Goal: Task Accomplishment & Management: Complete application form

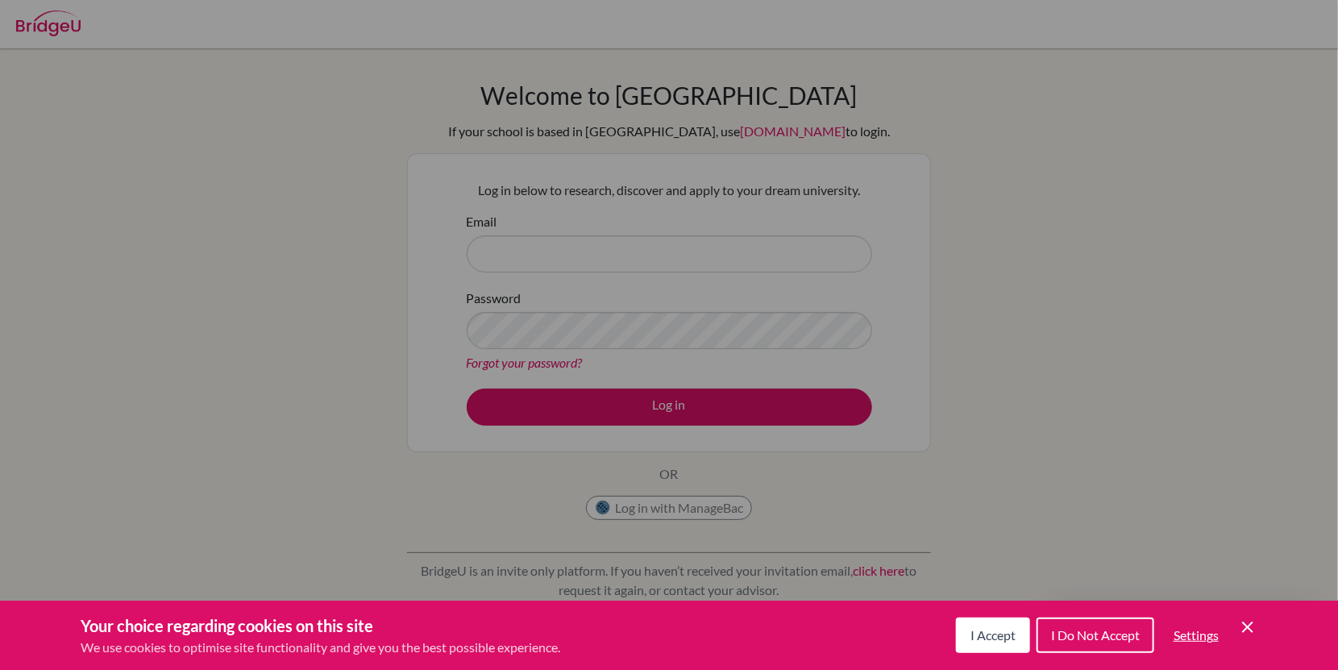
click at [1257, 634] on icon "Cookie Control Close Icon" at bounding box center [1247, 626] width 19 height 19
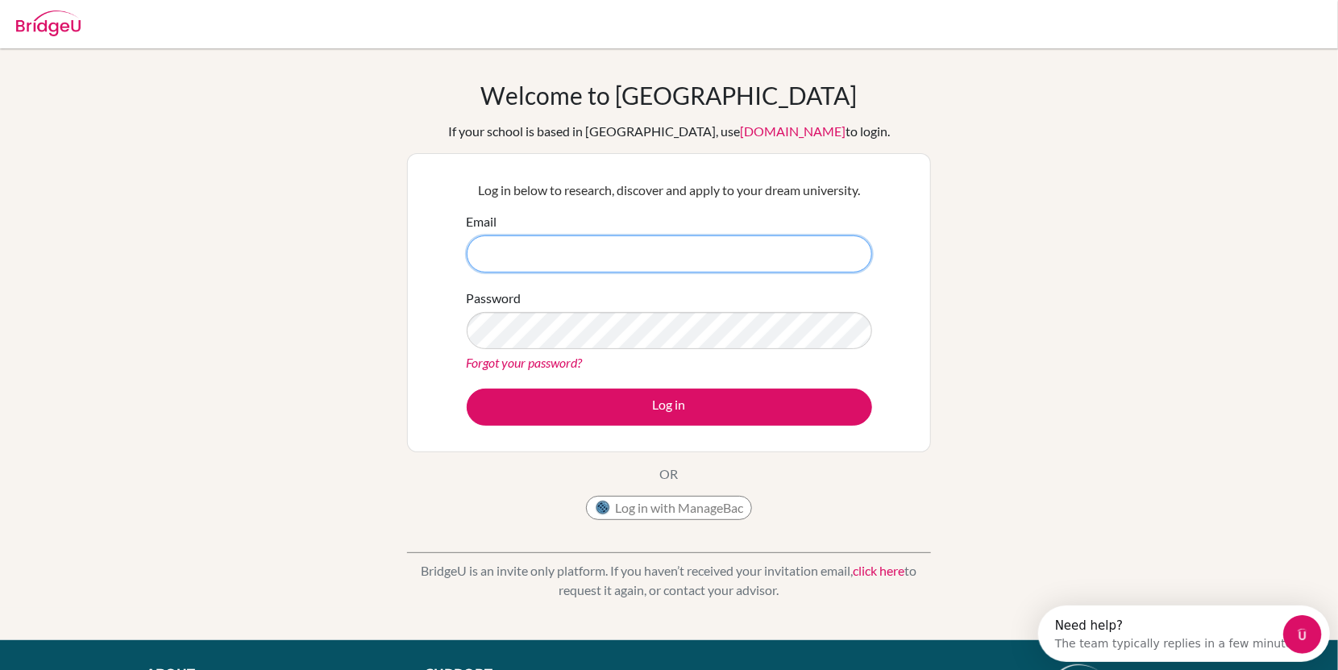
click at [498, 251] on input "Email" at bounding box center [669, 253] width 405 height 37
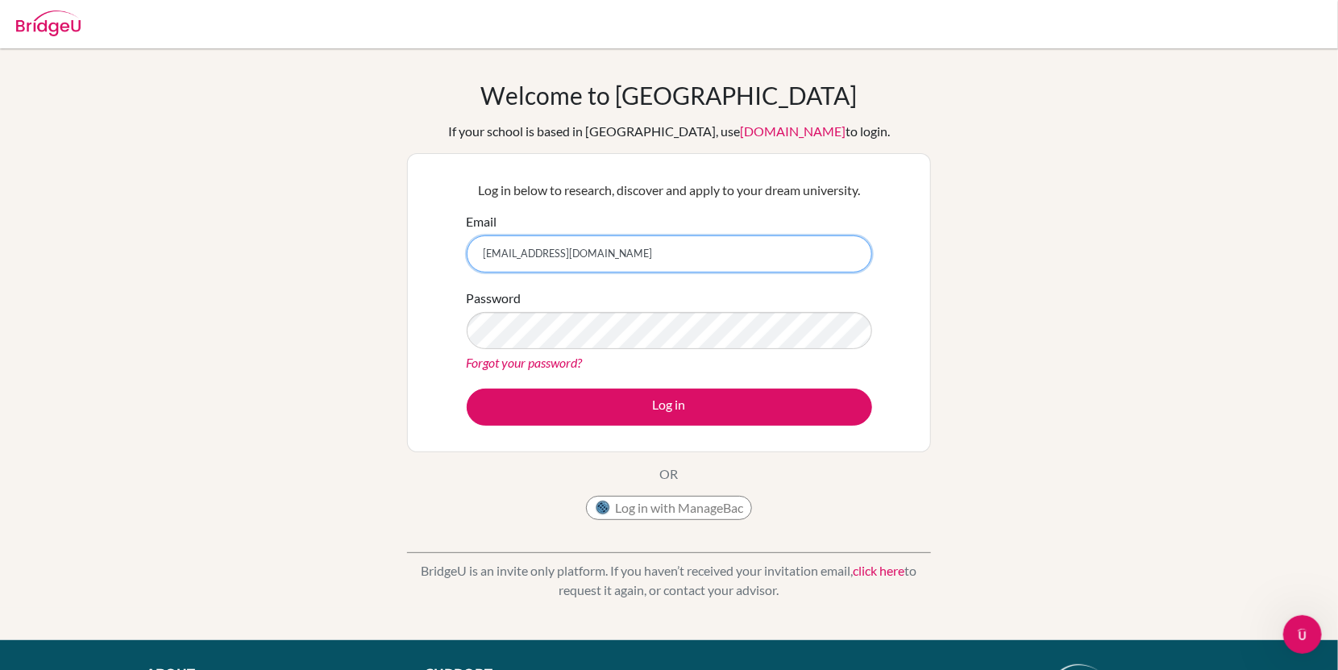
type input "[EMAIL_ADDRESS][DOMAIN_NAME]"
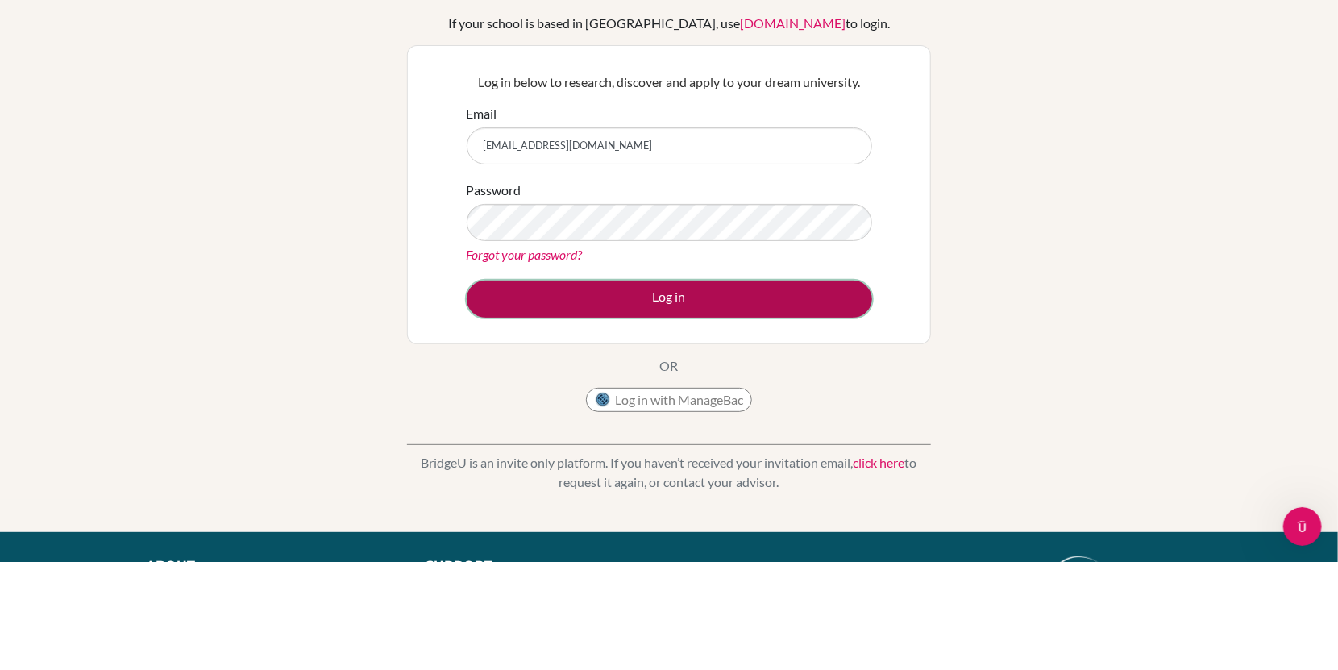
click at [762, 397] on button "Log in" at bounding box center [669, 407] width 405 height 37
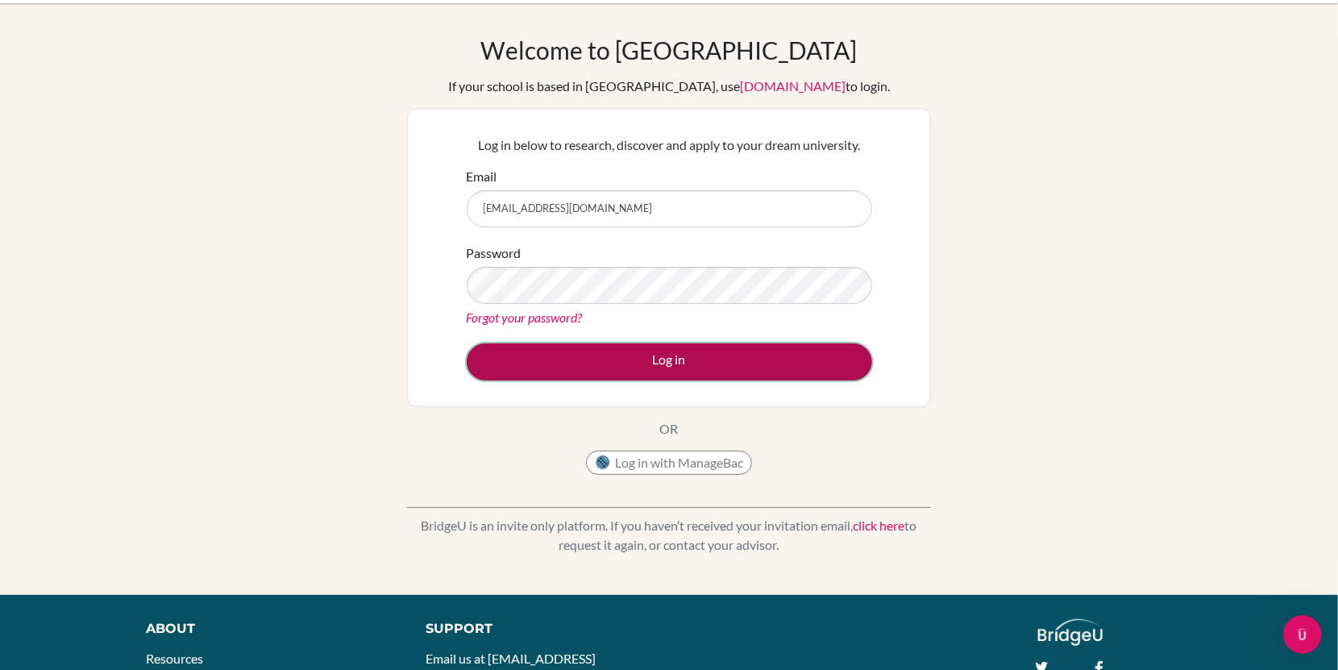
scroll to position [75, 0]
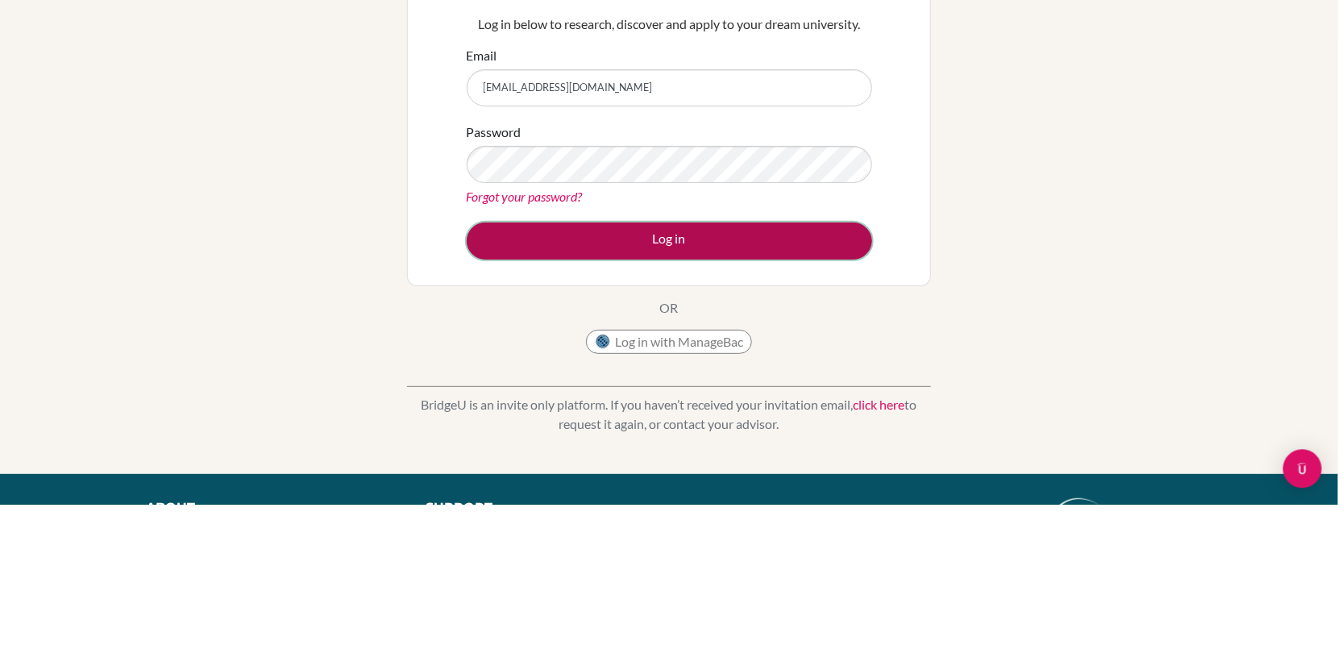
click at [806, 400] on button "Log in" at bounding box center [669, 407] width 405 height 37
